Goal: Information Seeking & Learning: Learn about a topic

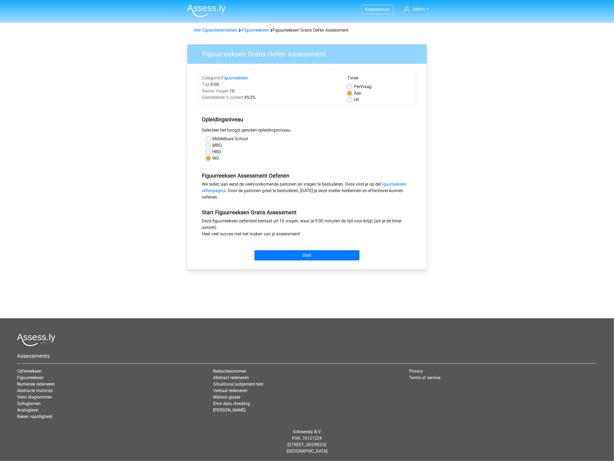
click at [364, 139] on div "Middelbare School" at bounding box center [307, 139] width 202 height 6
click at [294, 252] on input "Start" at bounding box center [306, 255] width 105 height 10
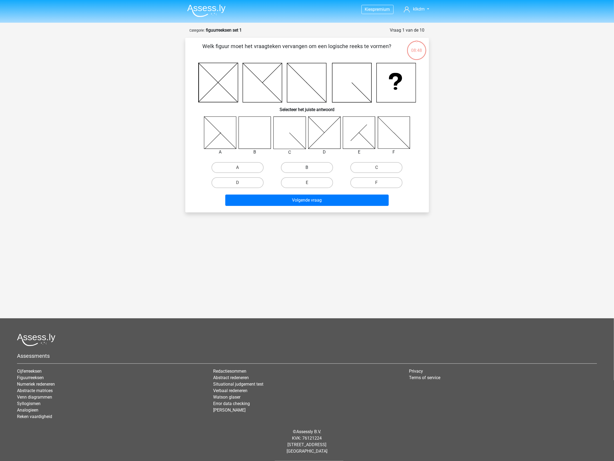
click at [313, 166] on label "B" at bounding box center [307, 167] width 52 height 11
click at [310, 167] on input "B" at bounding box center [309, 169] width 4 height 4
radio input "true"
click at [309, 200] on button "Volgende vraag" at bounding box center [306, 199] width 163 height 11
click at [367, 182] on label "F" at bounding box center [376, 182] width 52 height 11
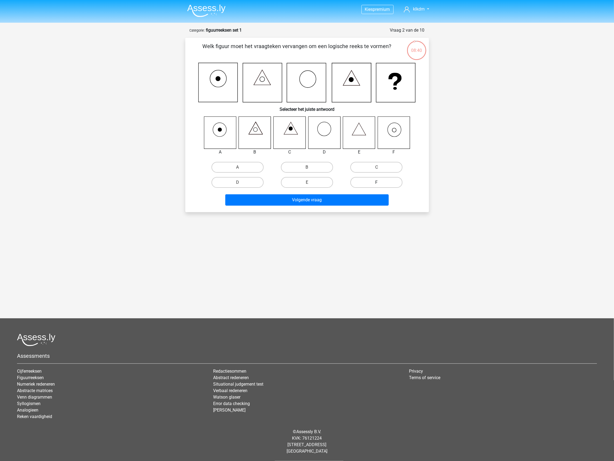
click at [377, 182] on input "F" at bounding box center [379, 184] width 4 height 4
radio input "true"
click at [318, 199] on button "Volgende vraag" at bounding box center [306, 199] width 163 height 11
click at [249, 180] on label "D" at bounding box center [238, 182] width 52 height 11
click at [241, 182] on input "D" at bounding box center [239, 184] width 4 height 4
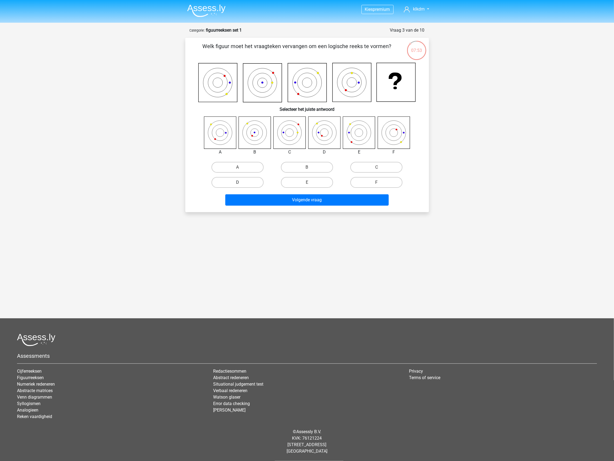
radio input "true"
click at [314, 200] on button "Volgende vraag" at bounding box center [306, 199] width 163 height 11
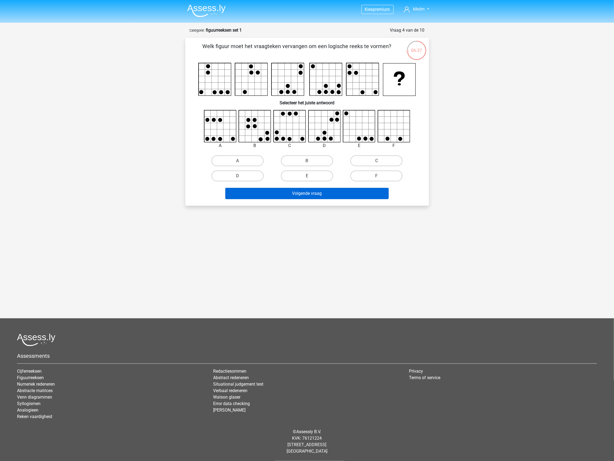
click at [285, 192] on button "Volgende vraag" at bounding box center [306, 193] width 163 height 11
click at [275, 174] on div "E" at bounding box center [306, 175] width 65 height 11
click at [391, 160] on label "C" at bounding box center [376, 160] width 52 height 11
click at [380, 161] on input "C" at bounding box center [379, 163] width 4 height 4
radio input "true"
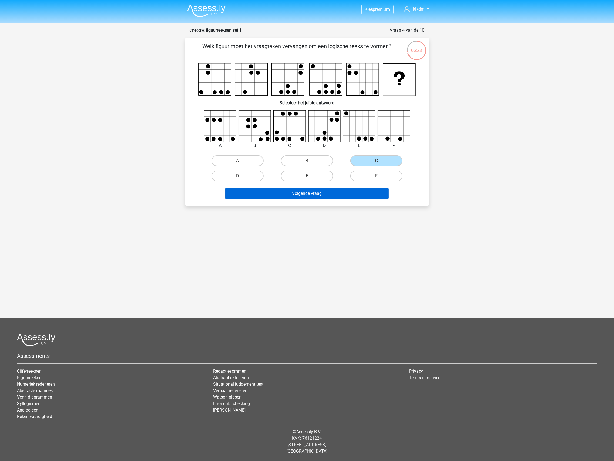
click at [332, 192] on button "Volgende vraag" at bounding box center [306, 193] width 163 height 11
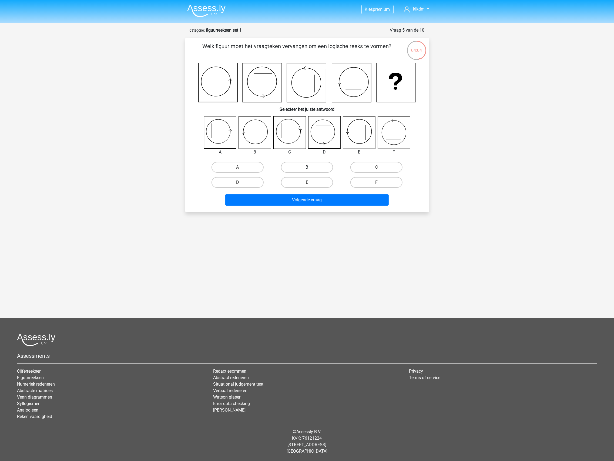
click at [302, 164] on label "B" at bounding box center [307, 167] width 52 height 11
click at [307, 167] on input "B" at bounding box center [309, 169] width 4 height 4
radio input "true"
click at [298, 199] on button "Volgende vraag" at bounding box center [306, 199] width 163 height 11
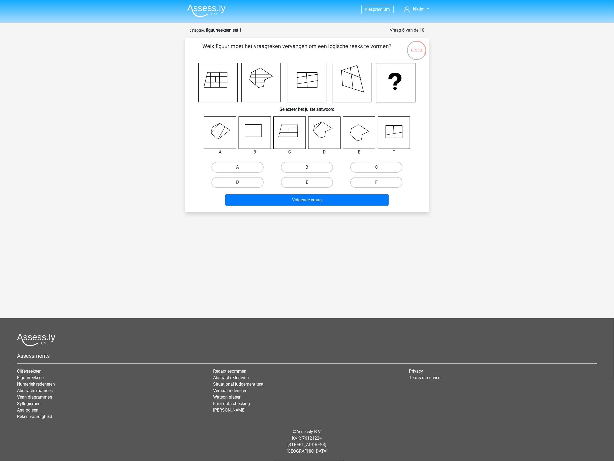
click at [239, 182] on input "D" at bounding box center [239, 184] width 4 height 4
radio input "true"
click at [290, 200] on button "Volgende vraag" at bounding box center [306, 199] width 163 height 11
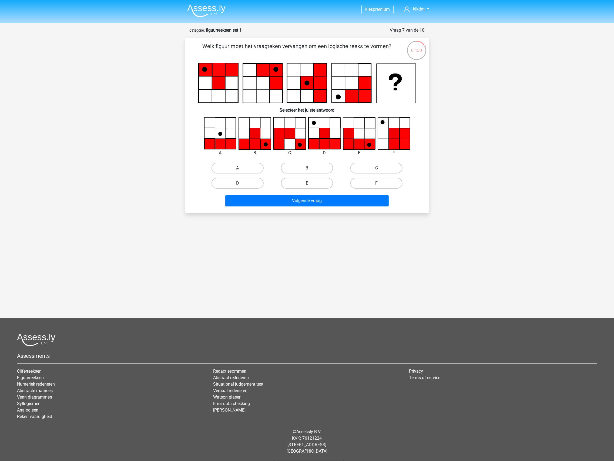
click at [292, 164] on label "B" at bounding box center [307, 168] width 52 height 11
click at [307, 168] on input "B" at bounding box center [309, 170] width 4 height 4
radio input "true"
click at [280, 201] on button "Volgende vraag" at bounding box center [306, 200] width 163 height 11
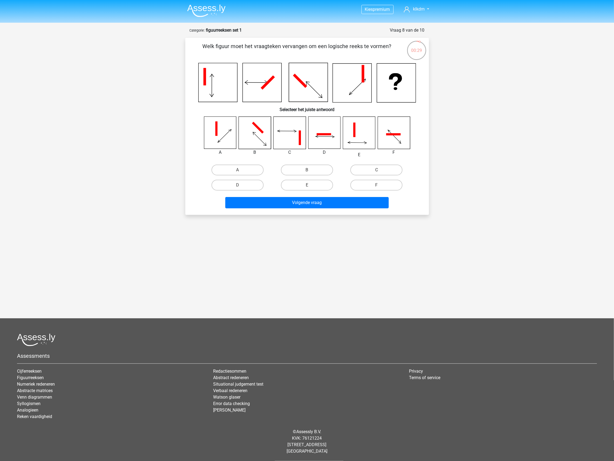
click at [377, 172] on input "C" at bounding box center [379, 172] width 4 height 4
radio input "true"
click at [334, 200] on button "Volgende vraag" at bounding box center [306, 202] width 163 height 11
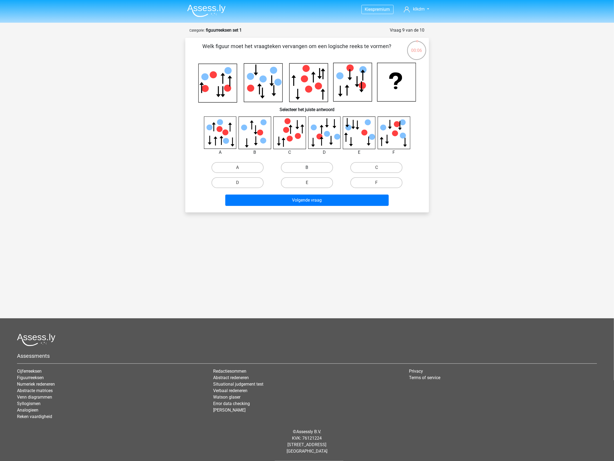
click at [326, 167] on label "B" at bounding box center [307, 167] width 52 height 11
click at [310, 167] on input "B" at bounding box center [309, 169] width 4 height 4
radio input "true"
click at [314, 196] on button "Volgende vraag" at bounding box center [306, 199] width 163 height 11
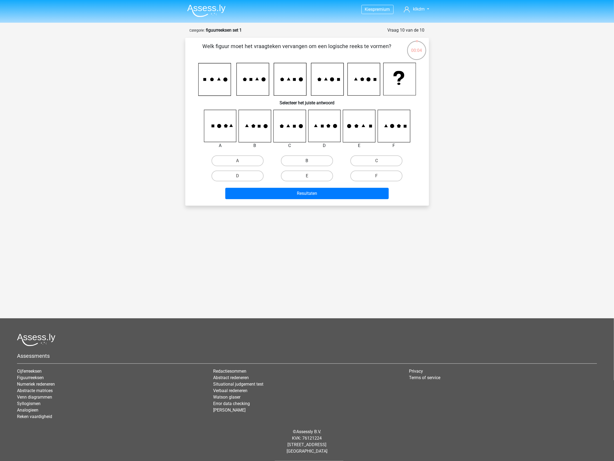
click at [317, 162] on label "B" at bounding box center [307, 160] width 52 height 11
click at [310, 162] on input "B" at bounding box center [309, 163] width 4 height 4
radio input "true"
click at [311, 188] on button "Resultaten" at bounding box center [306, 193] width 163 height 11
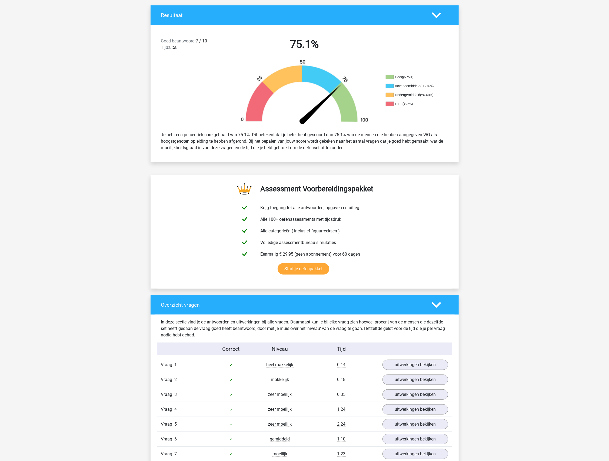
scroll to position [281, 0]
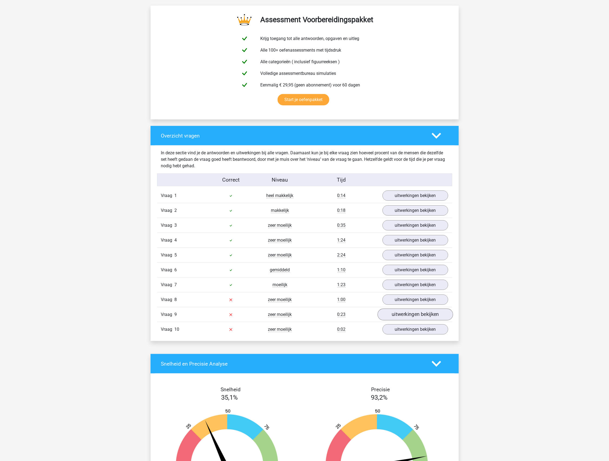
click at [390, 316] on link "uitwerkingen bekijken" at bounding box center [414, 315] width 75 height 12
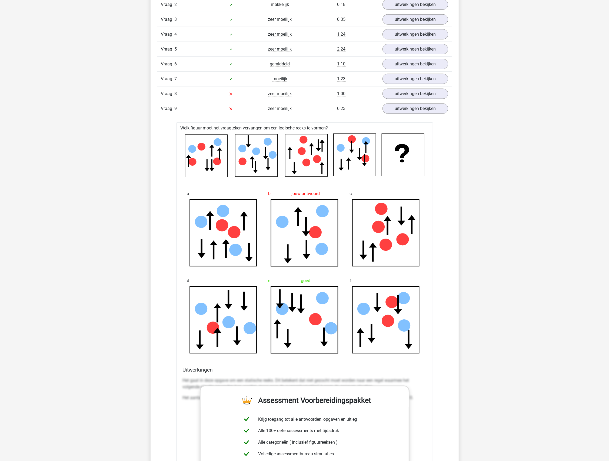
scroll to position [369, 0]
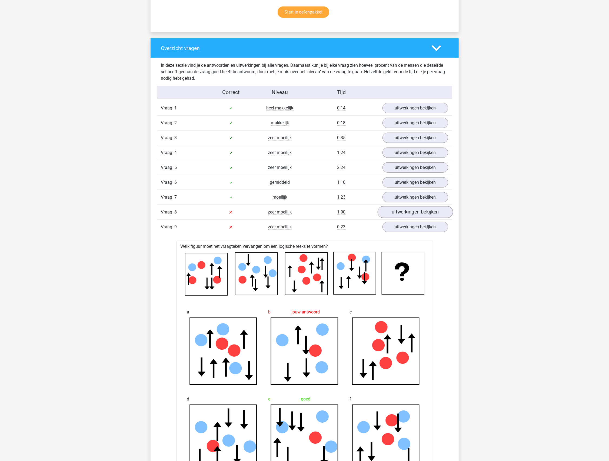
click at [395, 212] on link "uitwerkingen bekijken" at bounding box center [414, 212] width 75 height 12
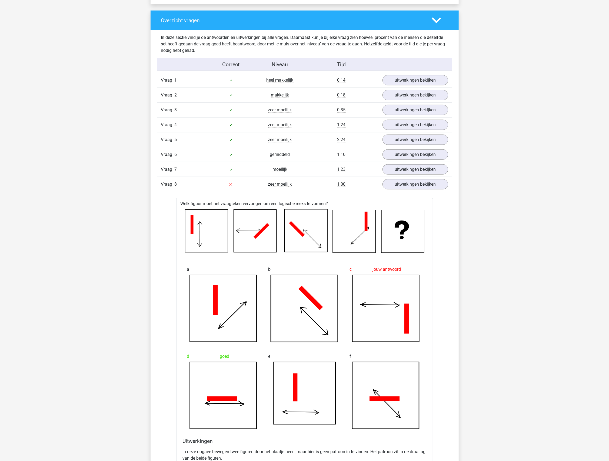
scroll to position [414, 0]
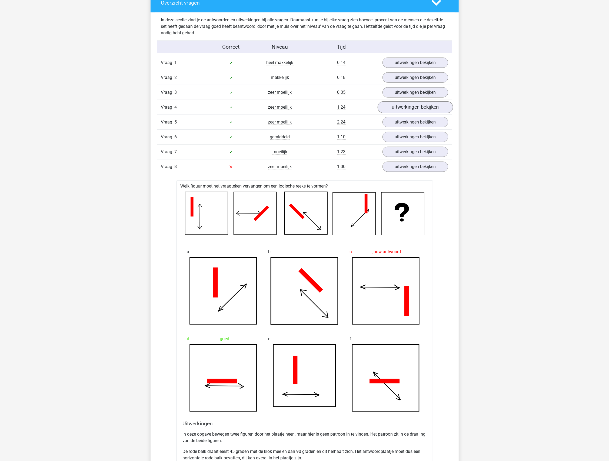
click at [401, 107] on link "uitwerkingen bekijken" at bounding box center [414, 108] width 75 height 12
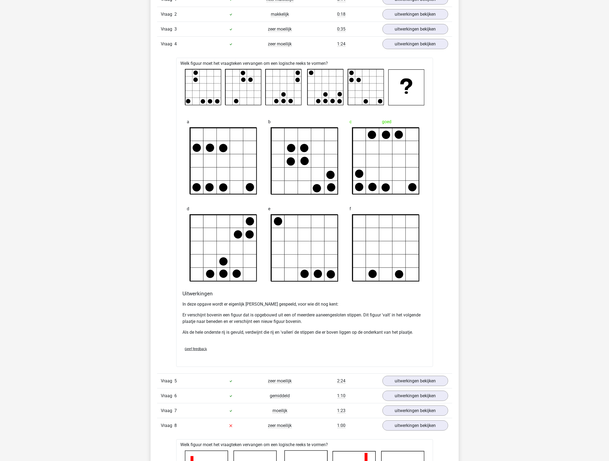
scroll to position [0, 0]
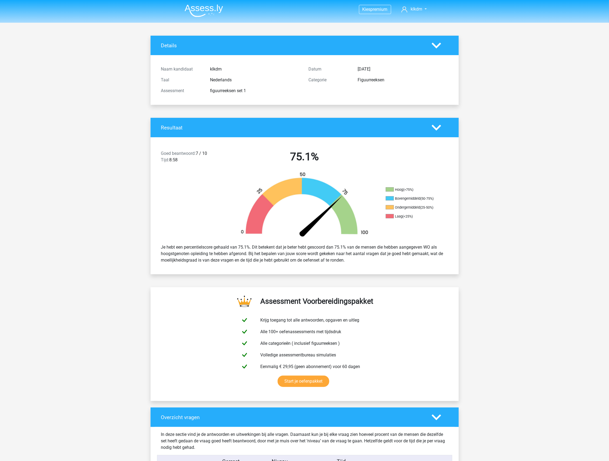
click at [207, 11] on img at bounding box center [204, 10] width 38 height 13
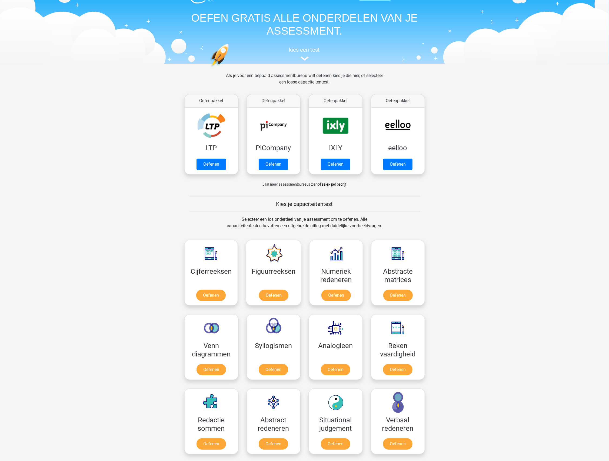
scroll to position [65, 0]
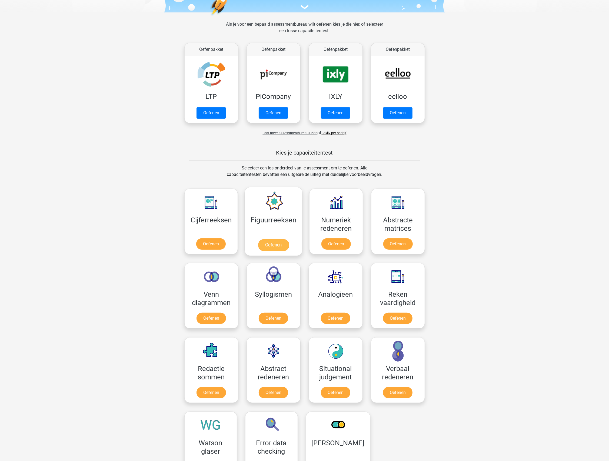
click at [277, 245] on link "Oefenen" at bounding box center [273, 245] width 31 height 12
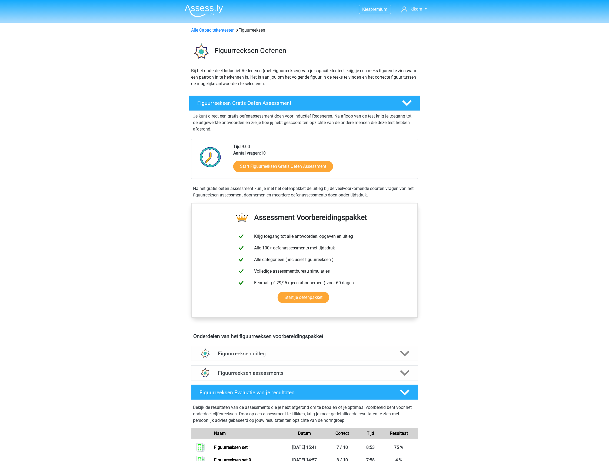
scroll to position [156, 0]
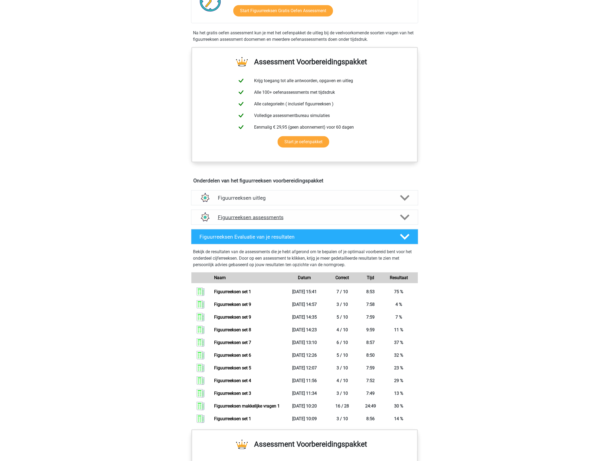
click at [292, 214] on h4 "Figuurreeksen assessments" at bounding box center [304, 217] width 173 height 6
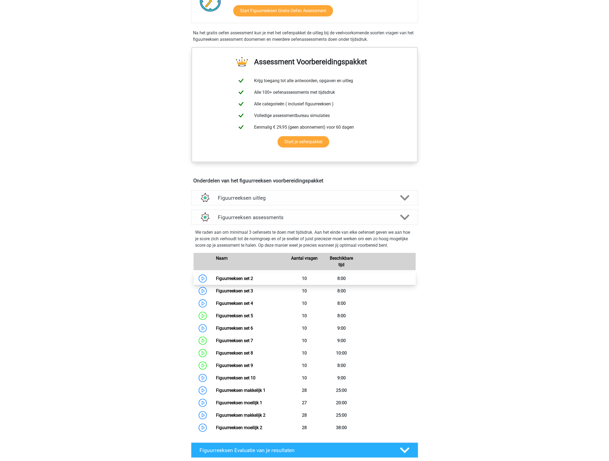
click at [247, 277] on link "Figuurreeksen set 2" at bounding box center [234, 278] width 37 height 5
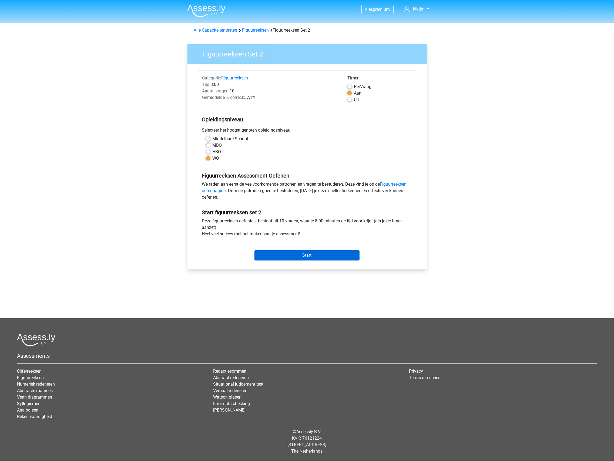
click at [300, 255] on input "Start" at bounding box center [306, 255] width 105 height 10
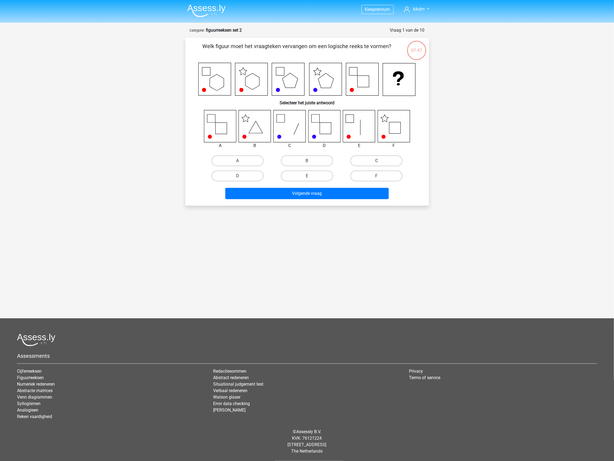
click at [374, 181] on div "F" at bounding box center [376, 175] width 69 height 15
click at [373, 175] on label "F" at bounding box center [376, 175] width 52 height 11
click at [377, 176] on input "F" at bounding box center [379, 178] width 4 height 4
radio input "true"
click at [325, 193] on button "Volgende vraag" at bounding box center [306, 193] width 163 height 11
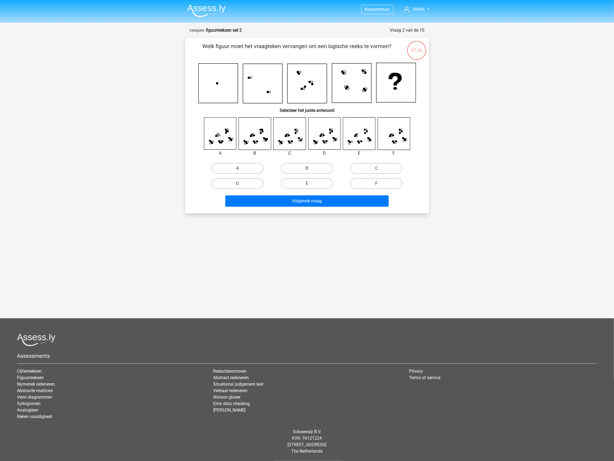
click at [373, 178] on label "F" at bounding box center [376, 183] width 52 height 11
click at [377, 183] on input "F" at bounding box center [379, 185] width 4 height 4
radio input "true"
click at [322, 200] on button "Volgende vraag" at bounding box center [306, 200] width 163 height 11
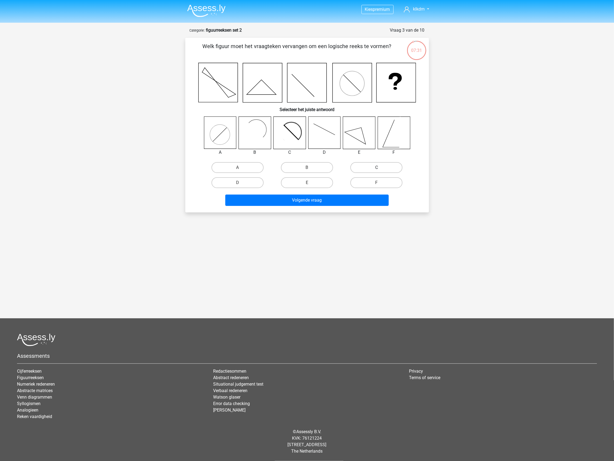
click at [384, 166] on label "C" at bounding box center [376, 167] width 52 height 11
click at [380, 167] on input "C" at bounding box center [379, 169] width 4 height 4
radio input "true"
click at [308, 204] on button "Volgende vraag" at bounding box center [306, 199] width 163 height 11
click at [394, 168] on label "C" at bounding box center [376, 167] width 52 height 11
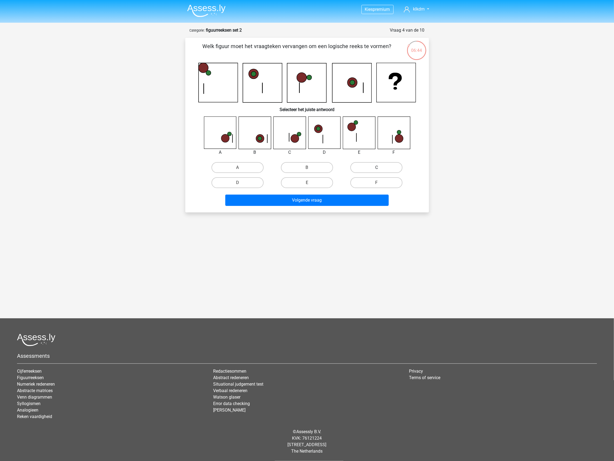
click at [380, 168] on input "C" at bounding box center [379, 169] width 4 height 4
radio input "true"
click at [304, 197] on button "Volgende vraag" at bounding box center [306, 199] width 163 height 11
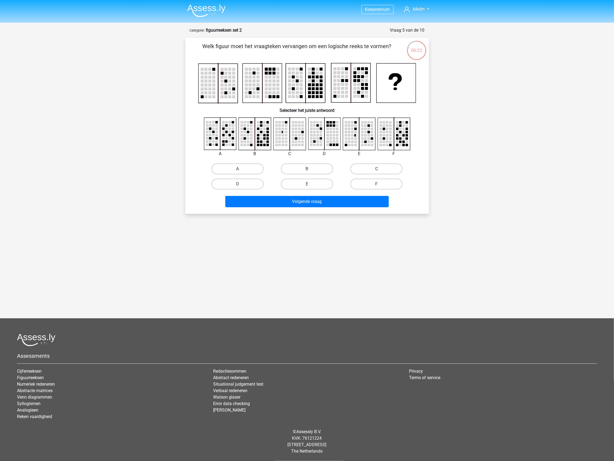
click at [533, 156] on div "Kies premium klkdm lkdjd@gmail.clom" at bounding box center [307, 184] width 614 height 369
click at [360, 168] on label "C" at bounding box center [376, 168] width 52 height 11
click at [377, 169] on input "C" at bounding box center [379, 171] width 4 height 4
radio input "true"
click at [327, 194] on div "Volgende vraag" at bounding box center [307, 201] width 226 height 18
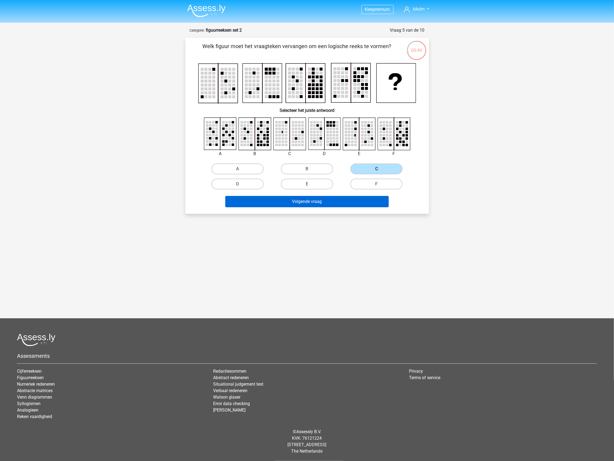
click at [329, 199] on button "Volgende vraag" at bounding box center [306, 201] width 163 height 11
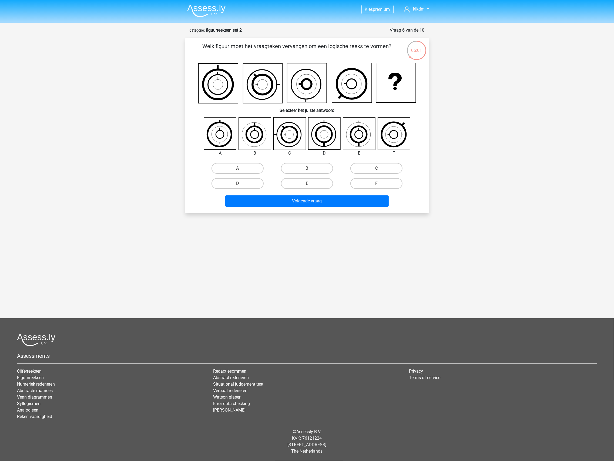
drag, startPoint x: 364, startPoint y: 166, endPoint x: 333, endPoint y: 190, distance: 39.3
click at [364, 166] on label "C" at bounding box center [376, 168] width 52 height 11
click at [377, 168] on input "C" at bounding box center [379, 170] width 4 height 4
radio input "true"
click at [300, 207] on div "Volgende vraag" at bounding box center [307, 202] width 209 height 14
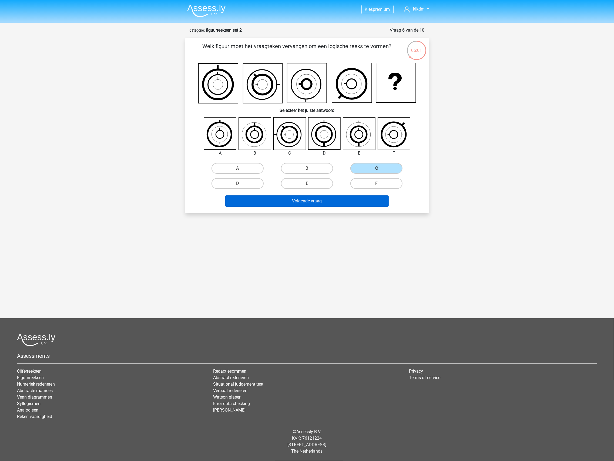
click at [301, 197] on button "Volgende vraag" at bounding box center [306, 200] width 163 height 11
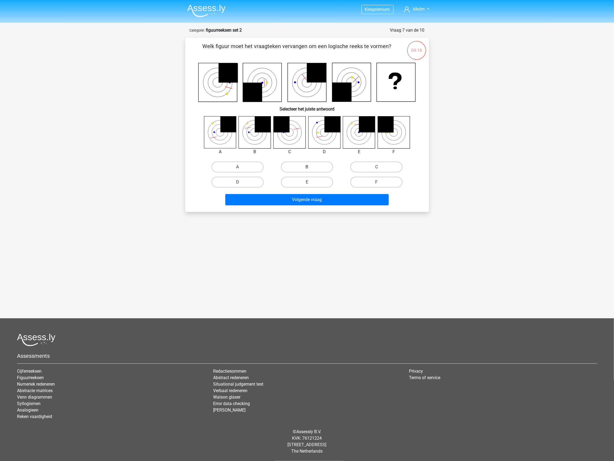
click at [297, 166] on label "B" at bounding box center [307, 167] width 52 height 11
click at [307, 167] on input "B" at bounding box center [309, 169] width 4 height 4
radio input "true"
click at [294, 198] on button "Volgende vraag" at bounding box center [306, 199] width 163 height 11
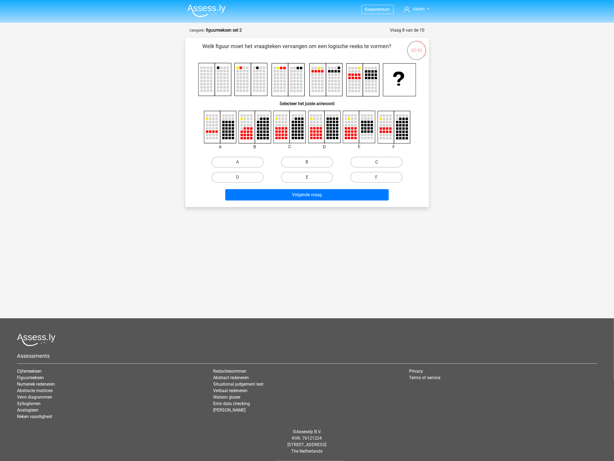
click at [365, 159] on label "C" at bounding box center [376, 162] width 52 height 11
click at [377, 162] on input "C" at bounding box center [379, 164] width 4 height 4
radio input "true"
click at [316, 197] on button "Volgende vraag" at bounding box center [306, 194] width 163 height 11
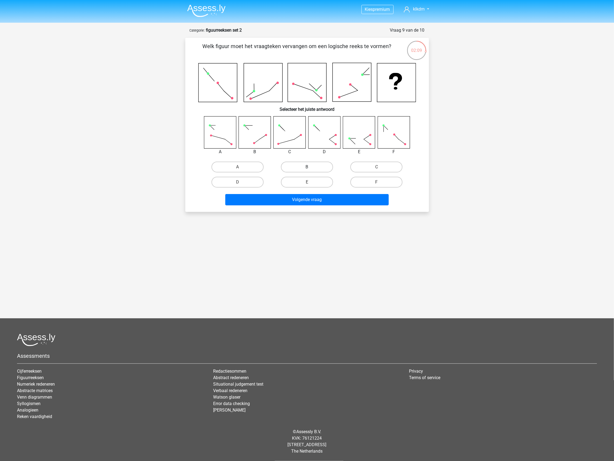
click at [301, 170] on label "B" at bounding box center [307, 167] width 52 height 11
click at [307, 170] on input "B" at bounding box center [309, 169] width 4 height 4
radio input "true"
click at [278, 206] on div "Volgende vraag" at bounding box center [307, 201] width 209 height 14
click at [280, 202] on button "Volgende vraag" at bounding box center [306, 199] width 163 height 11
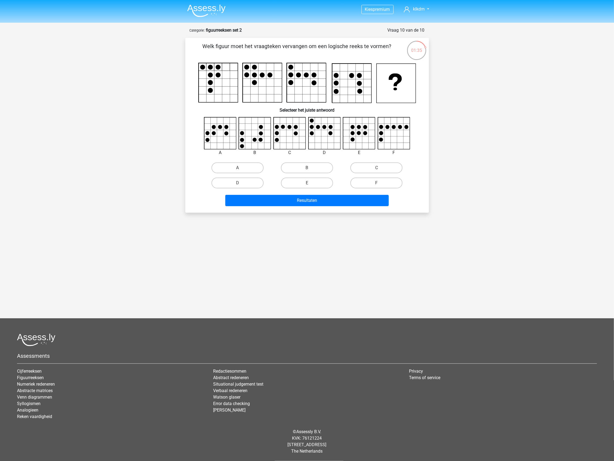
click at [273, 157] on div "A" at bounding box center [307, 154] width 226 height 74
click at [471, 157] on div "Kies premium klkdm lkdjd@gmail.clom" at bounding box center [307, 184] width 614 height 368
click at [229, 181] on label "D" at bounding box center [238, 182] width 52 height 11
click at [237, 183] on input "D" at bounding box center [239, 185] width 4 height 4
radio input "true"
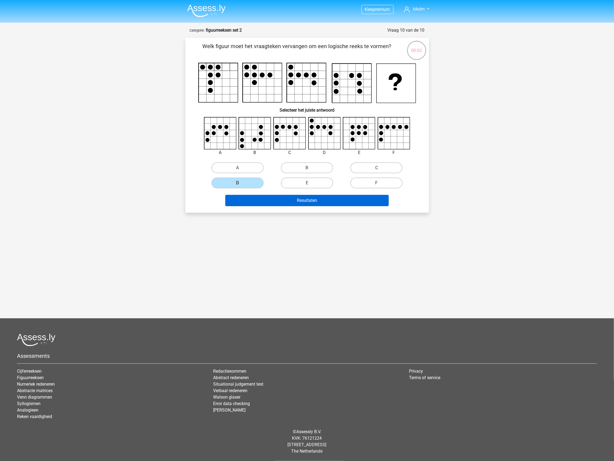
click at [276, 197] on button "Resultaten" at bounding box center [306, 200] width 163 height 11
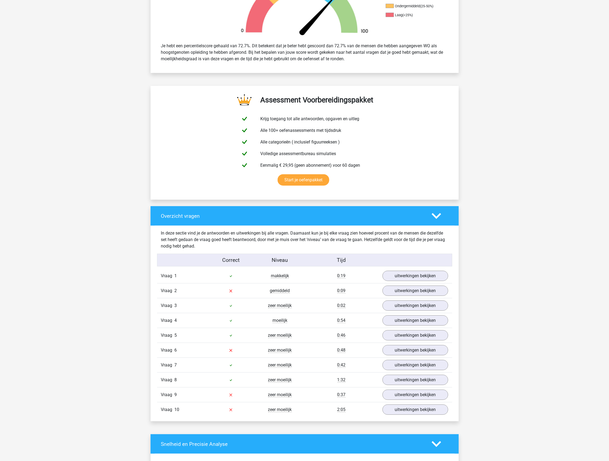
scroll to position [206, 0]
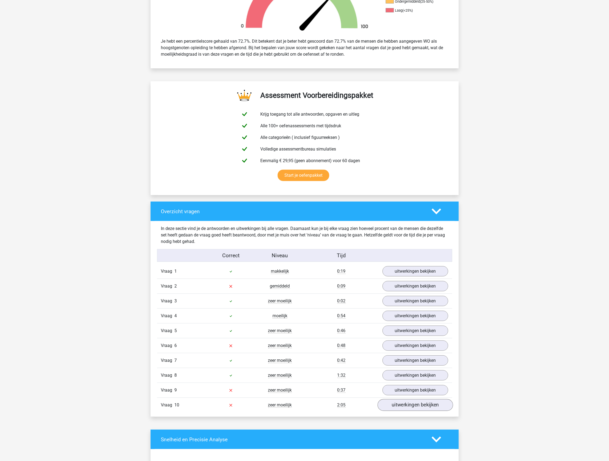
click at [405, 409] on link "uitwerkingen bekijken" at bounding box center [414, 405] width 75 height 12
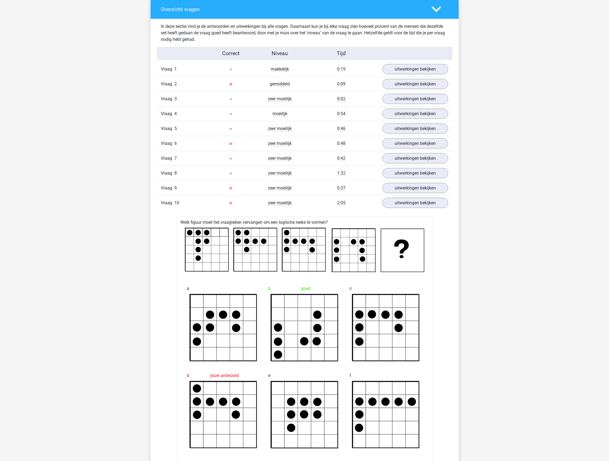
scroll to position [525, 0]
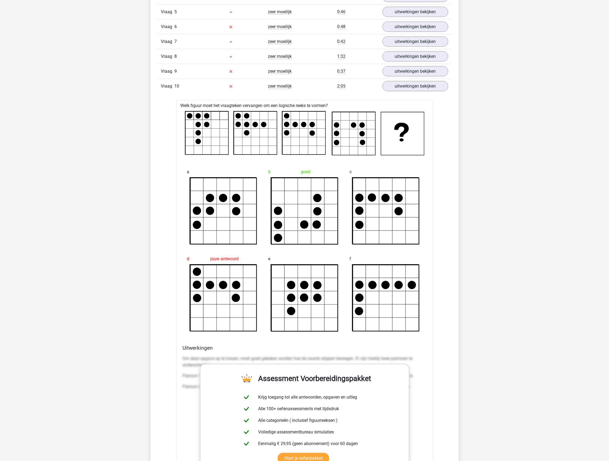
click at [298, 208] on icon at bounding box center [304, 211] width 66 height 66
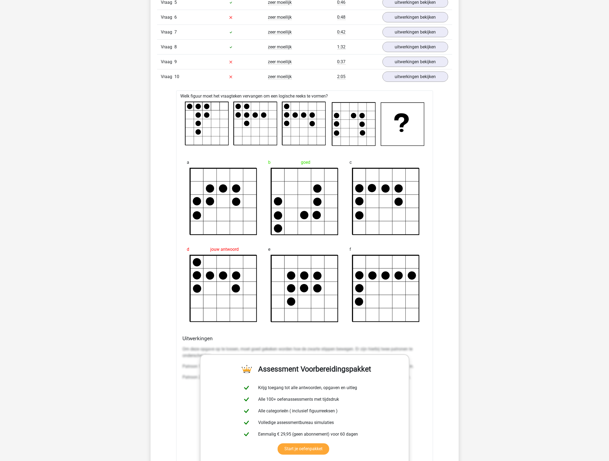
scroll to position [539, 0]
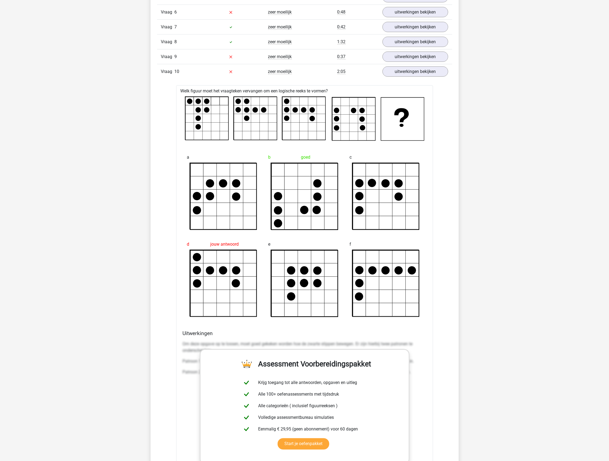
drag, startPoint x: 198, startPoint y: 110, endPoint x: 210, endPoint y: 127, distance: 20.6
click at [210, 127] on icon at bounding box center [304, 118] width 239 height 44
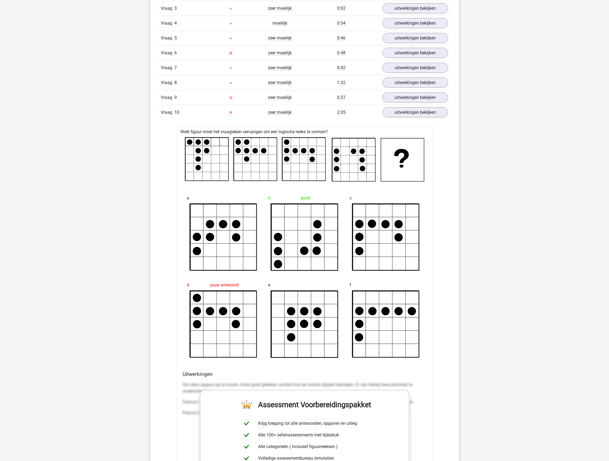
scroll to position [388, 0]
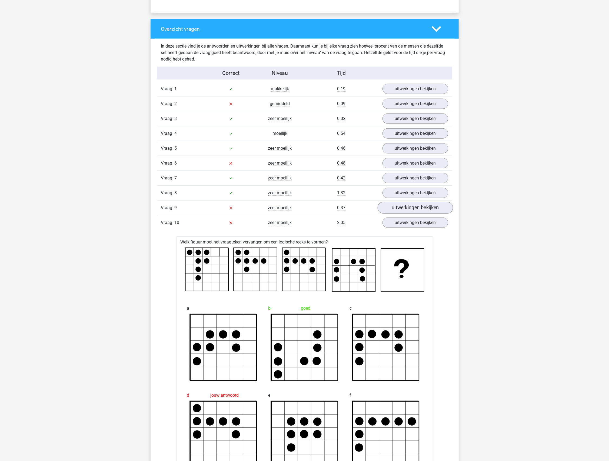
click at [414, 211] on link "uitwerkingen bekijken" at bounding box center [414, 208] width 75 height 12
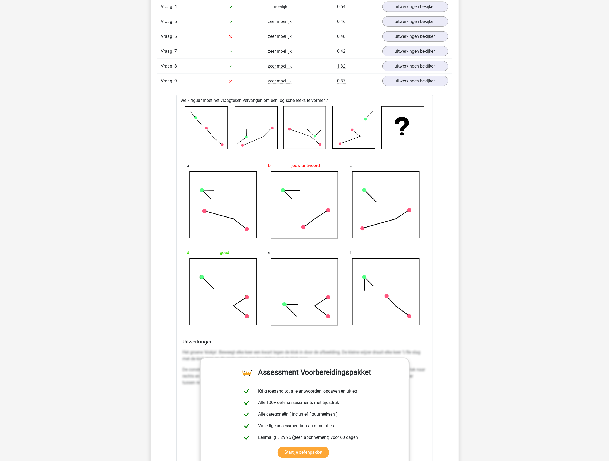
scroll to position [365, 0]
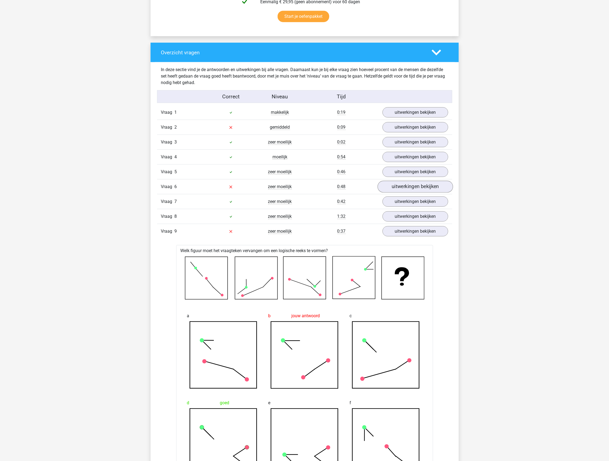
click at [439, 185] on link "uitwerkingen bekijken" at bounding box center [414, 187] width 75 height 12
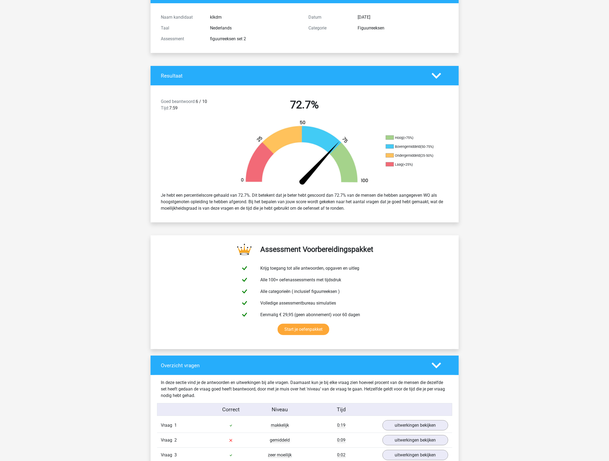
scroll to position [0, 0]
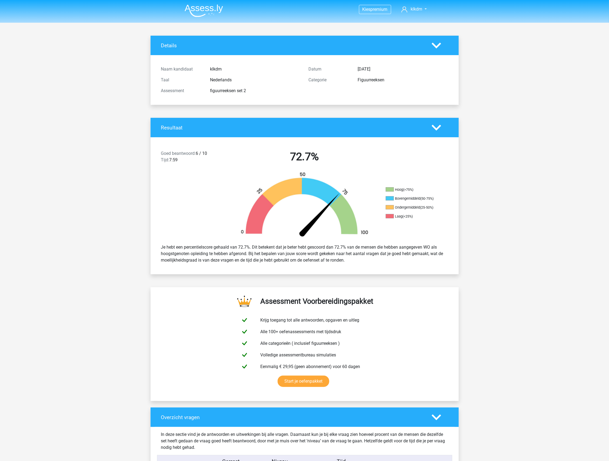
click at [206, 9] on img at bounding box center [204, 10] width 38 height 13
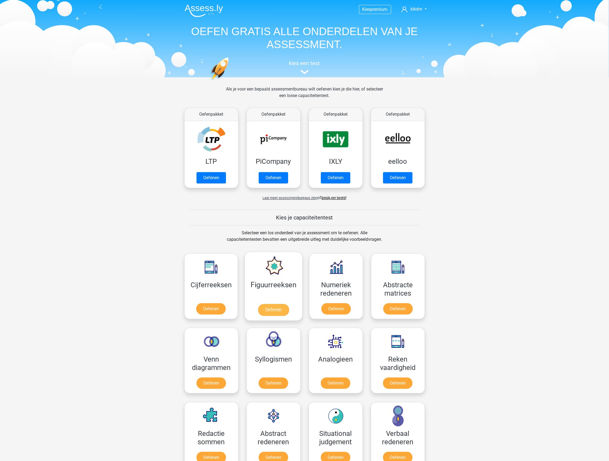
click at [280, 307] on link "Oefenen" at bounding box center [273, 310] width 31 height 12
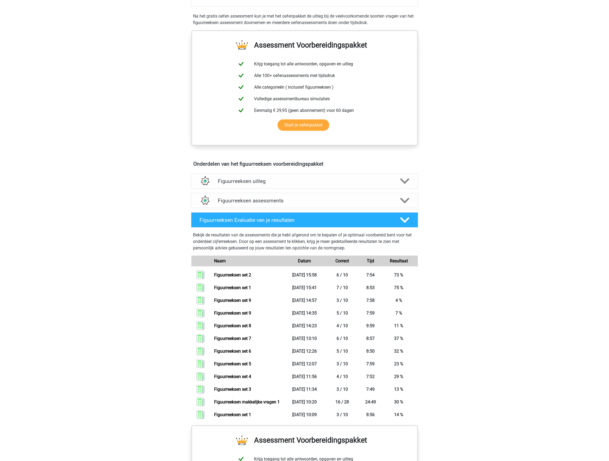
scroll to position [92, 0]
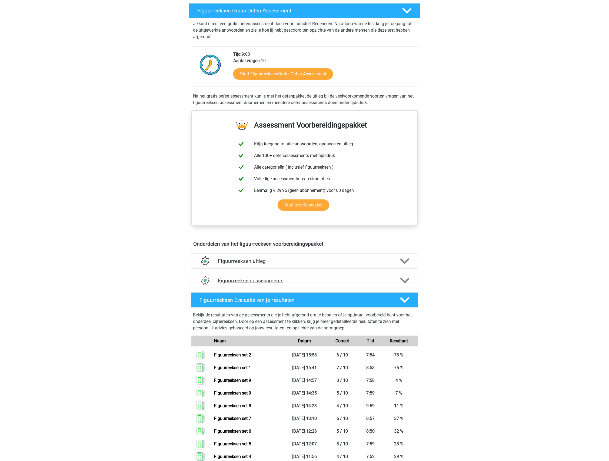
click at [260, 282] on div "Figuurreeksen assessments" at bounding box center [304, 280] width 227 height 15
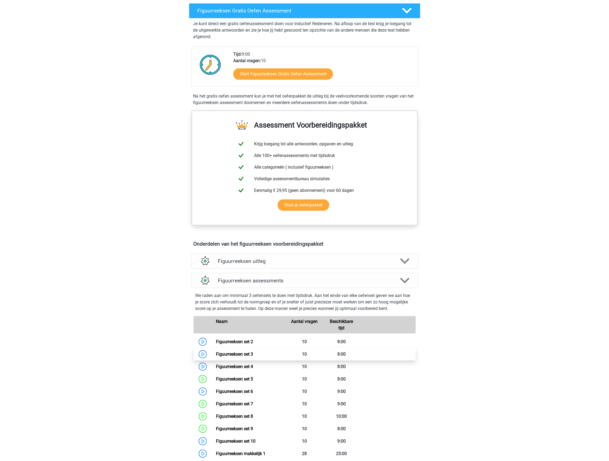
click at [216, 353] on link "Figuurreeksen set 3" at bounding box center [234, 353] width 37 height 5
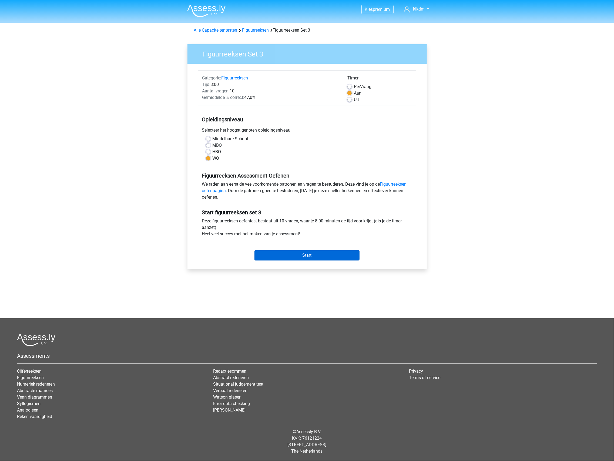
click at [301, 259] on input "Start" at bounding box center [306, 255] width 105 height 10
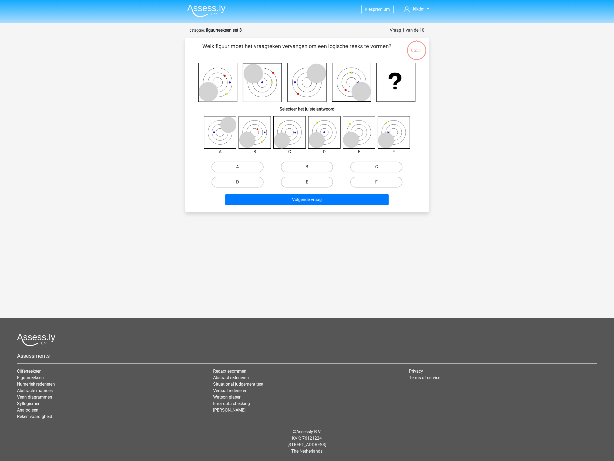
click at [249, 181] on label "D" at bounding box center [238, 182] width 52 height 11
click at [241, 182] on input "D" at bounding box center [239, 184] width 4 height 4
radio input "true"
click at [302, 201] on button "Volgende vraag" at bounding box center [306, 199] width 163 height 11
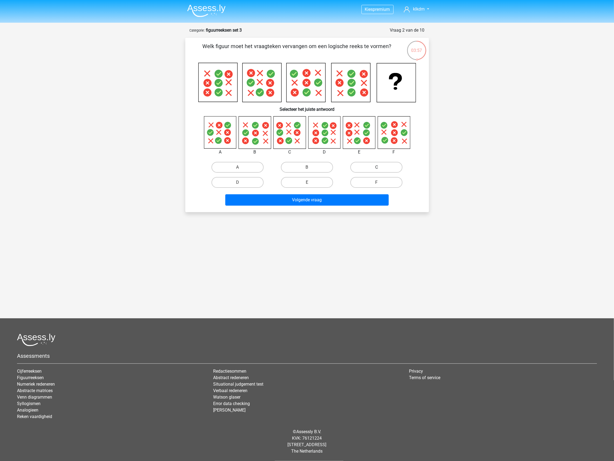
click at [368, 167] on label "C" at bounding box center [376, 167] width 52 height 11
click at [377, 167] on input "C" at bounding box center [379, 169] width 4 height 4
radio input "true"
click at [330, 197] on button "Volgende vraag" at bounding box center [306, 199] width 163 height 11
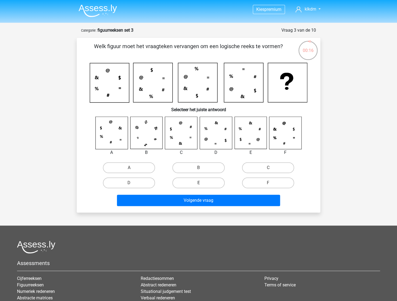
click at [198, 181] on label "E" at bounding box center [198, 182] width 52 height 11
click at [199, 183] on input "E" at bounding box center [201, 185] width 4 height 4
radio input "true"
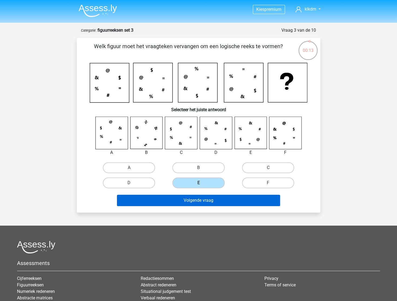
click at [212, 198] on button "Volgende vraag" at bounding box center [198, 199] width 163 height 11
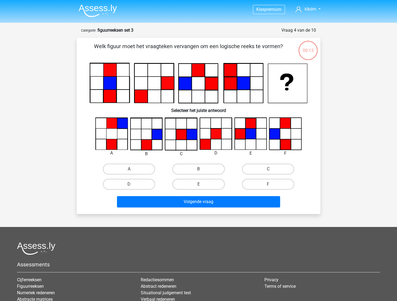
scroll to position [27, 0]
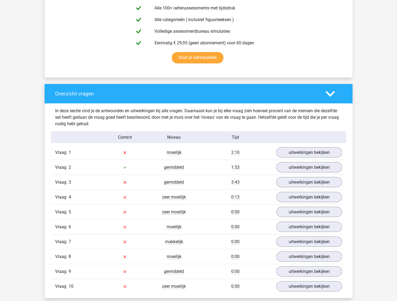
scroll to position [356, 0]
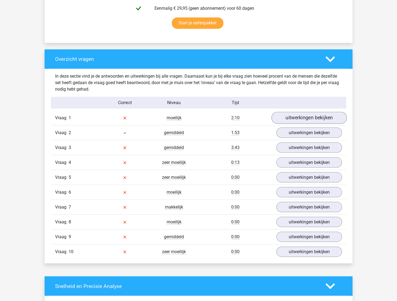
click at [312, 120] on link "uitwerkingen bekijken" at bounding box center [308, 118] width 75 height 12
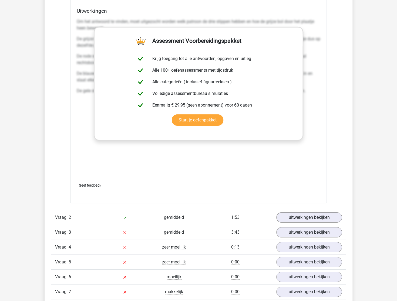
scroll to position [726, 0]
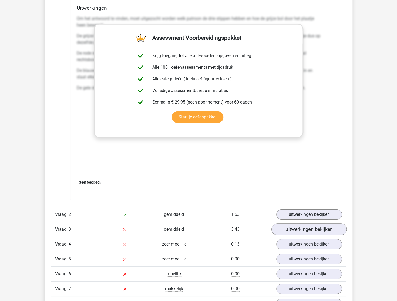
click at [302, 226] on link "uitwerkingen bekijken" at bounding box center [308, 229] width 75 height 12
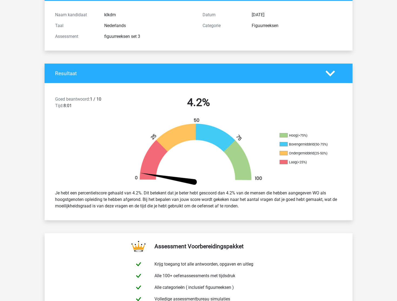
scroll to position [0, 0]
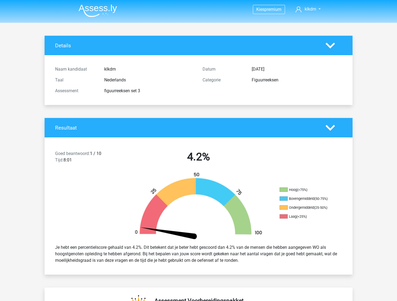
click at [90, 7] on img at bounding box center [98, 10] width 38 height 13
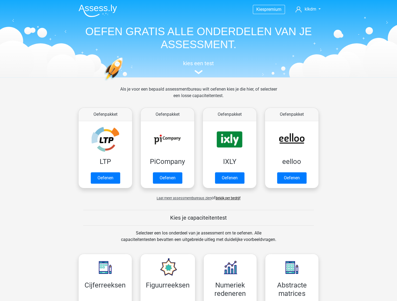
scroll to position [275, 0]
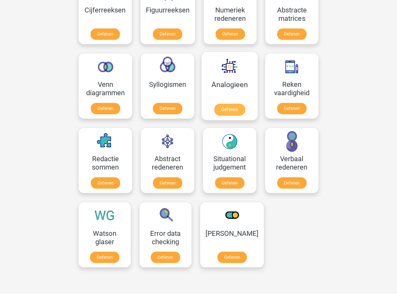
click at [235, 108] on link "Oefenen" at bounding box center [229, 109] width 31 height 12
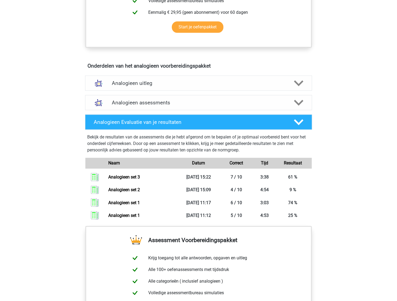
scroll to position [230, 0]
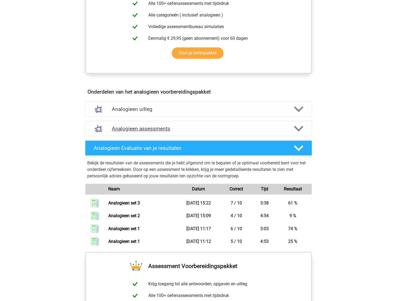
click at [179, 129] on h4 "Analogieen assessments" at bounding box center [198, 128] width 173 height 6
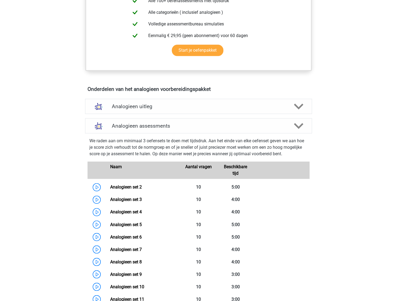
scroll to position [304, 0]
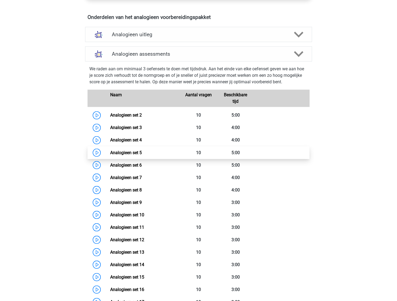
click at [110, 150] on link "Analogieen set 5" at bounding box center [126, 152] width 32 height 5
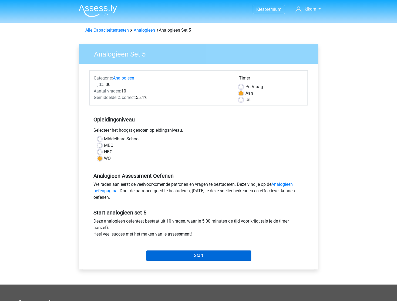
click at [195, 250] on input "Start" at bounding box center [198, 255] width 105 height 10
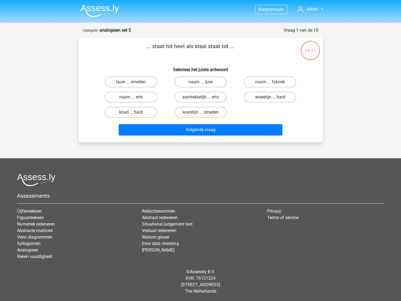
click at [254, 98] on label "woestijn ... hard" at bounding box center [270, 97] width 52 height 11
click at [270, 98] on input "woestijn ... hard" at bounding box center [272, 99] width 4 height 4
radio input "true"
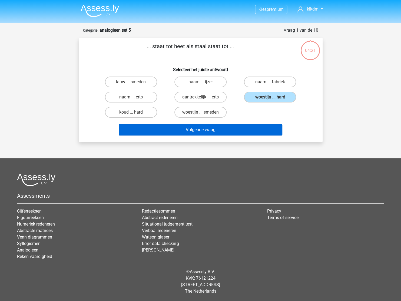
click at [236, 130] on button "Volgende vraag" at bounding box center [200, 129] width 163 height 11
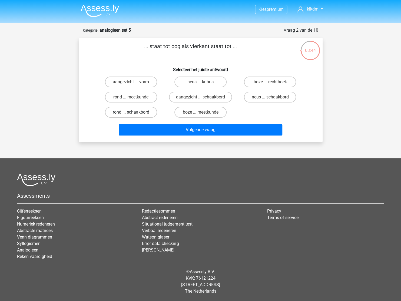
click at [139, 113] on label "rond ... schaakbord" at bounding box center [131, 112] width 52 height 11
click at [134, 113] on input "rond ... schaakbord" at bounding box center [133, 114] width 4 height 4
radio input "true"
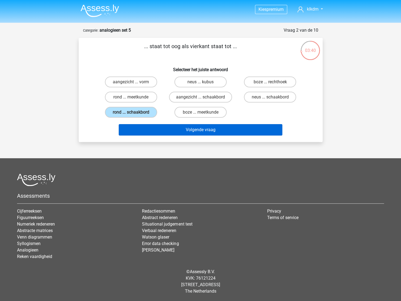
click at [206, 130] on button "Volgende vraag" at bounding box center [200, 129] width 163 height 11
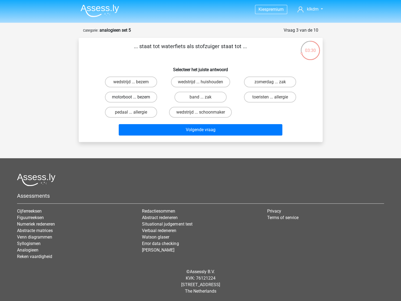
click at [132, 96] on label "motorboot ... bezem" at bounding box center [131, 97] width 52 height 11
click at [132, 97] on input "motorboot ... bezem" at bounding box center [133, 99] width 4 height 4
radio input "true"
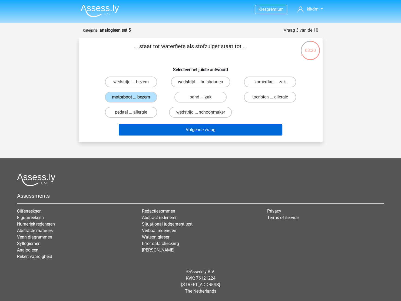
click at [209, 130] on button "Volgende vraag" at bounding box center [200, 129] width 163 height 11
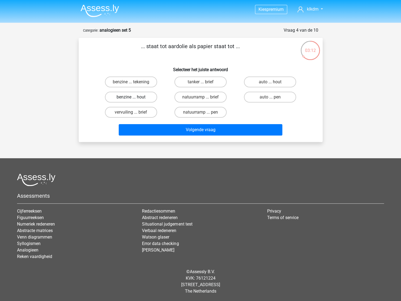
click at [142, 98] on label "benzine ... hout" at bounding box center [131, 97] width 52 height 11
click at [134, 98] on input "benzine ... hout" at bounding box center [133, 99] width 4 height 4
radio input "true"
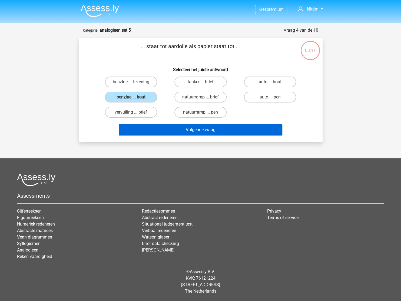
click at [206, 132] on button "Volgende vraag" at bounding box center [200, 129] width 163 height 11
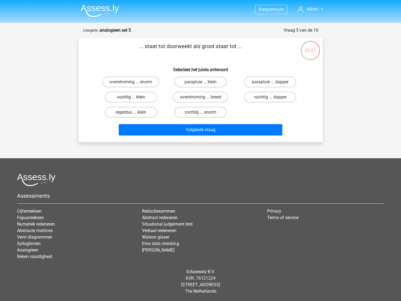
click at [153, 99] on label "vochtig ... klein" at bounding box center [131, 97] width 52 height 11
click at [134, 99] on input "vochtig ... klein" at bounding box center [133, 99] width 4 height 4
radio input "true"
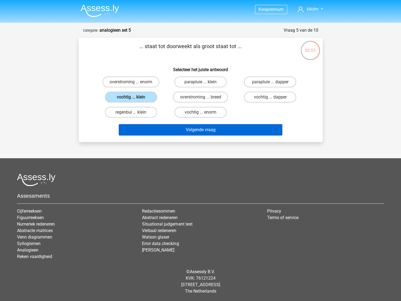
click at [180, 128] on button "Volgende vraag" at bounding box center [200, 129] width 163 height 11
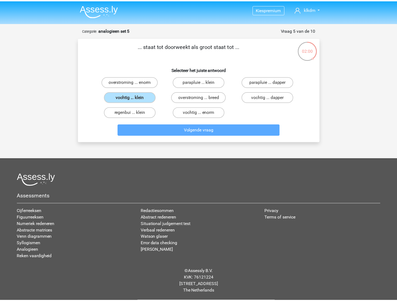
scroll to position [2, 0]
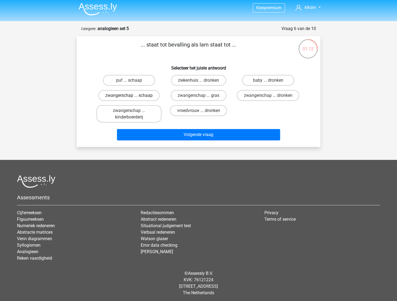
click at [155, 97] on label "zwangerschap ... schaap" at bounding box center [128, 95] width 61 height 11
click at [133, 97] on input "zwangerschap ... schaap" at bounding box center [131, 97] width 4 height 4
radio input "true"
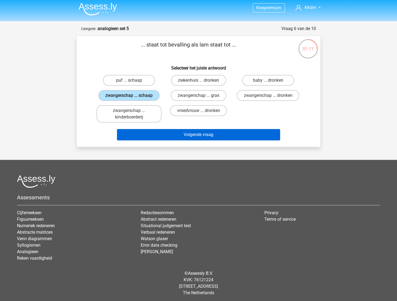
click at [217, 133] on button "Volgende vraag" at bounding box center [198, 134] width 163 height 11
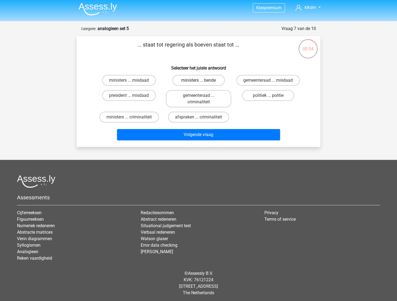
click at [178, 81] on label "ministers ... bende" at bounding box center [198, 80] width 52 height 11
click at [199, 81] on input "ministers ... bende" at bounding box center [201, 82] width 4 height 4
radio input "true"
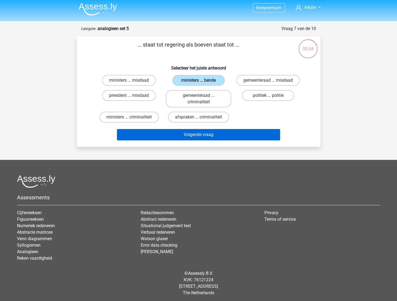
click at [184, 133] on button "Volgende vraag" at bounding box center [198, 134] width 163 height 11
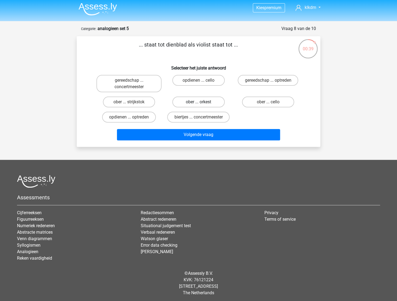
click at [214, 99] on label "ober ... orkest" at bounding box center [198, 101] width 52 height 11
click at [202, 102] on input "ober ... orkest" at bounding box center [201, 104] width 4 height 4
radio input "true"
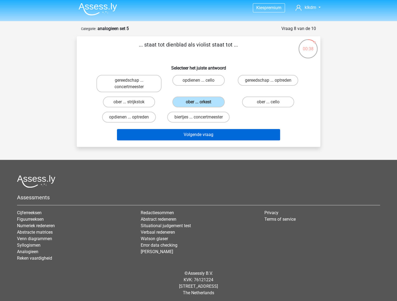
click at [202, 132] on button "Volgende vraag" at bounding box center [198, 134] width 163 height 11
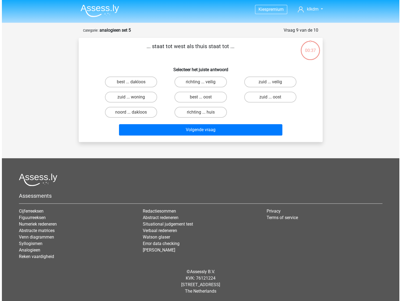
scroll to position [0, 0]
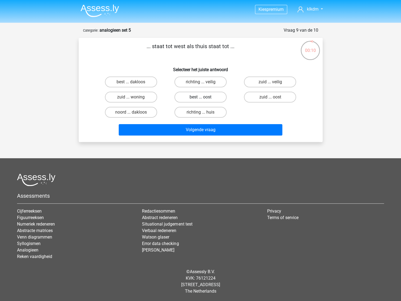
click at [210, 96] on label "best ... oost" at bounding box center [200, 97] width 52 height 11
click at [204, 97] on input "best ... oost" at bounding box center [202, 99] width 4 height 4
radio input "true"
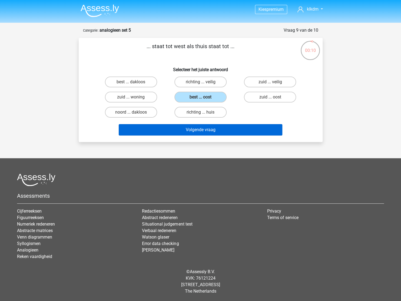
click at [216, 131] on button "Volgende vraag" at bounding box center [200, 129] width 163 height 11
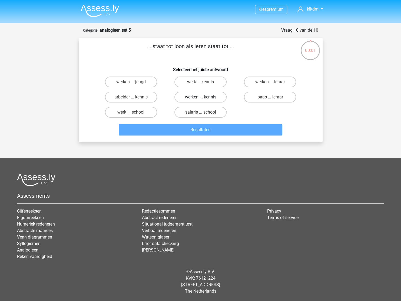
click at [195, 97] on label "werken ... kennis" at bounding box center [200, 97] width 52 height 11
click at [200, 97] on input "werken ... kennis" at bounding box center [202, 99] width 4 height 4
radio input "true"
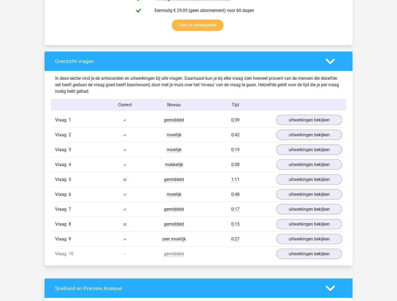
scroll to position [432, 0]
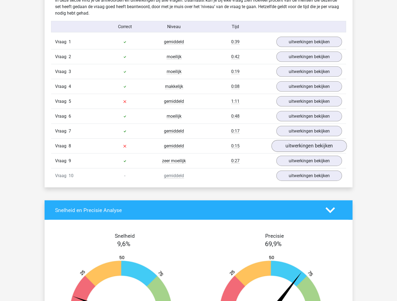
click at [300, 142] on link "uitwerkingen bekijken" at bounding box center [308, 146] width 75 height 12
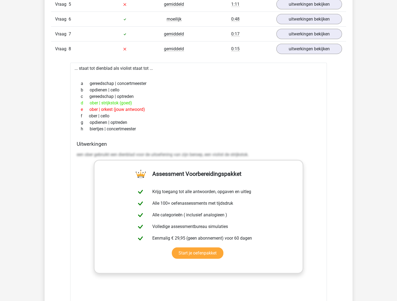
scroll to position [438, 0]
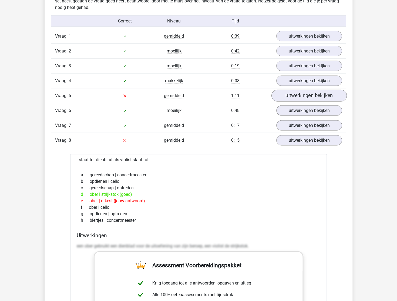
click at [292, 91] on link "uitwerkingen bekijken" at bounding box center [308, 95] width 75 height 12
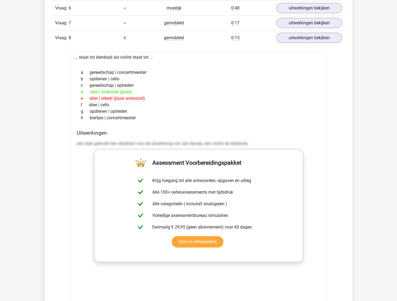
scroll to position [924, 0]
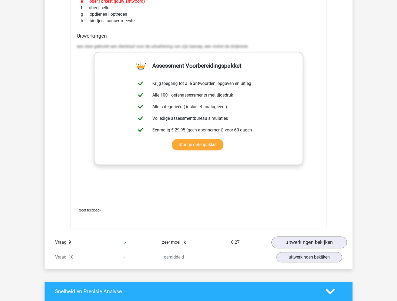
click at [290, 236] on link "uitwerkingen bekijken" at bounding box center [308, 242] width 75 height 12
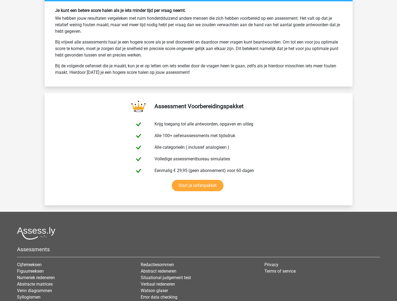
scroll to position [1734, 0]
